Goal: Navigation & Orientation: Go to known website

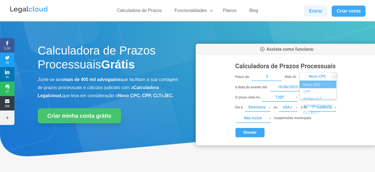
click at [307, 14] on link "Entrar" at bounding box center [315, 11] width 23 height 11
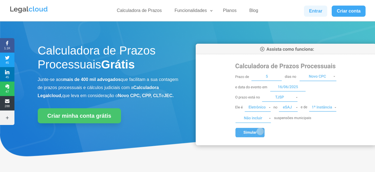
click at [317, 13] on link "Entrar" at bounding box center [315, 11] width 23 height 11
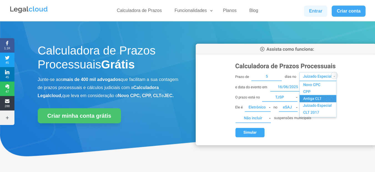
click at [307, 12] on link "Entrar" at bounding box center [315, 11] width 23 height 11
